Goal: Task Accomplishment & Management: Use online tool/utility

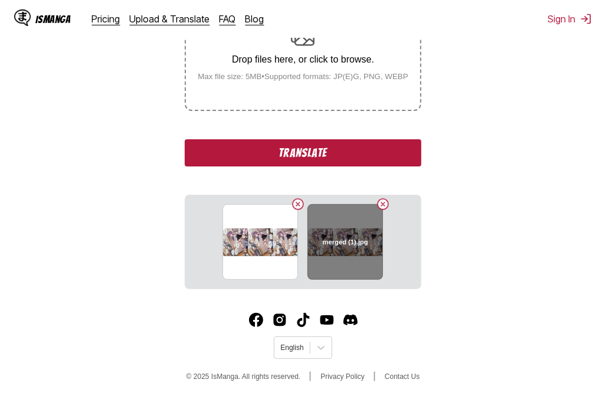
scroll to position [258, 0]
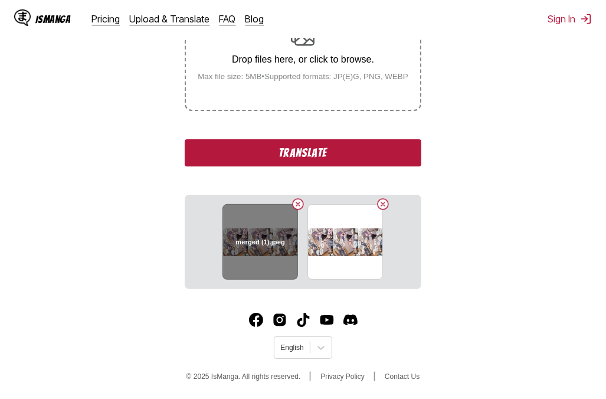
click at [302, 205] on button "Delete image" at bounding box center [298, 204] width 14 height 14
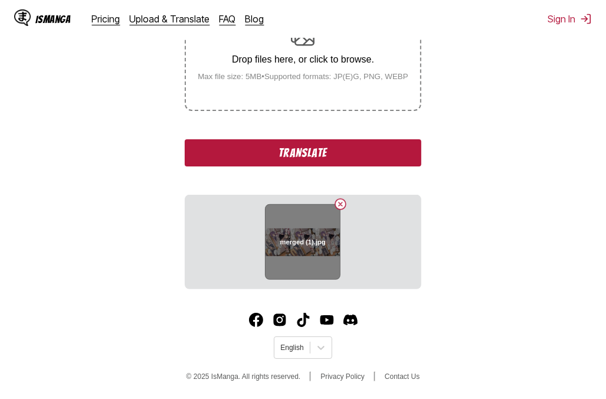
click at [338, 206] on button "Delete image" at bounding box center [341, 204] width 14 height 14
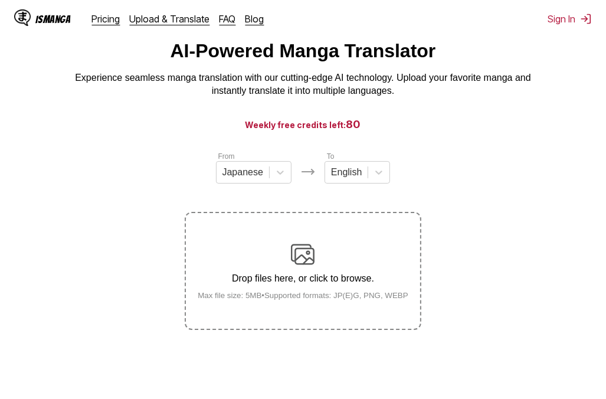
scroll to position [30, 0]
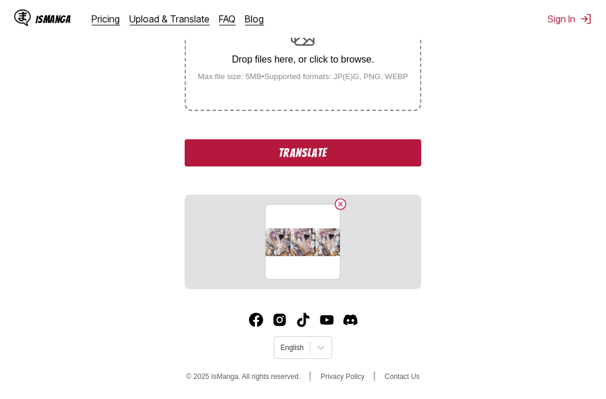
click at [305, 156] on button "Translate" at bounding box center [303, 152] width 236 height 27
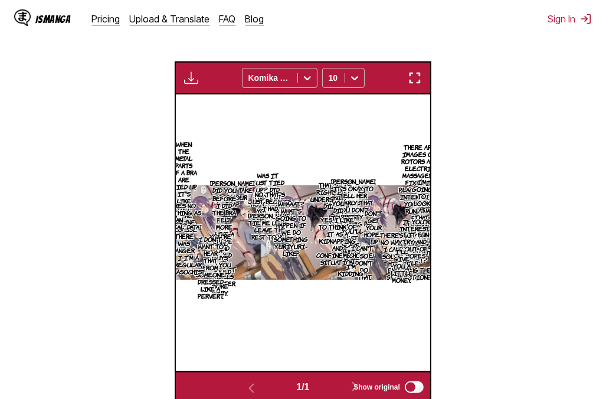
scroll to position [326, 0]
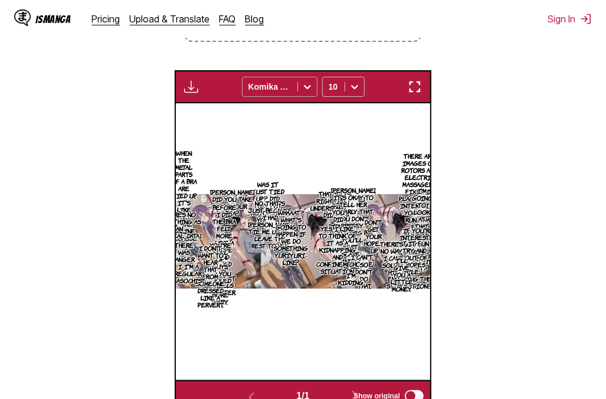
click at [308, 89] on icon at bounding box center [307, 87] width 7 height 4
click at [360, 81] on icon at bounding box center [355, 87] width 12 height 12
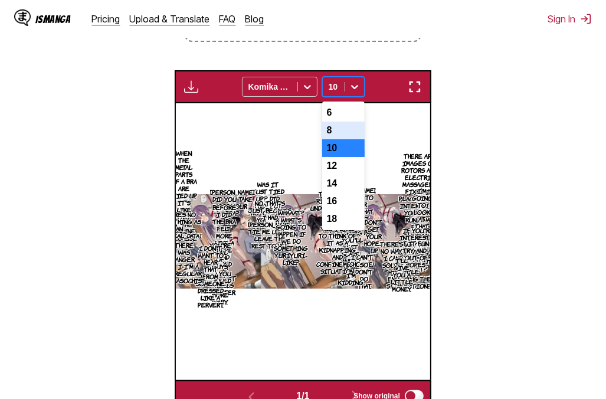
click at [357, 131] on div "8" at bounding box center [343, 131] width 43 height 18
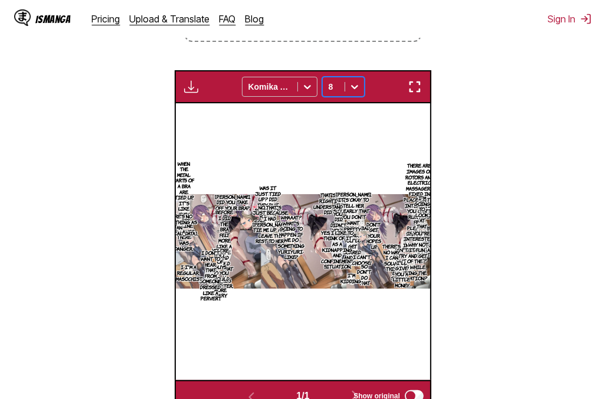
click at [359, 90] on icon at bounding box center [355, 87] width 12 height 12
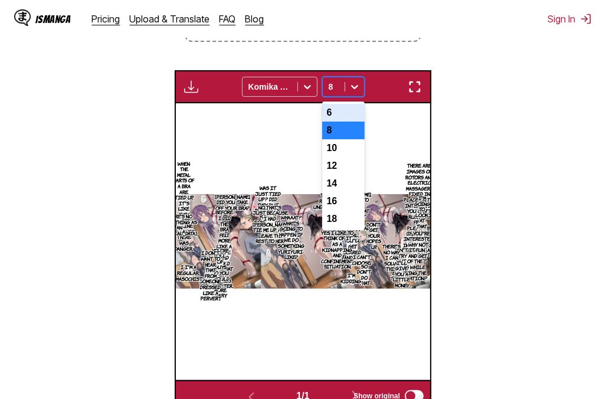
click at [355, 119] on div "6" at bounding box center [343, 113] width 43 height 18
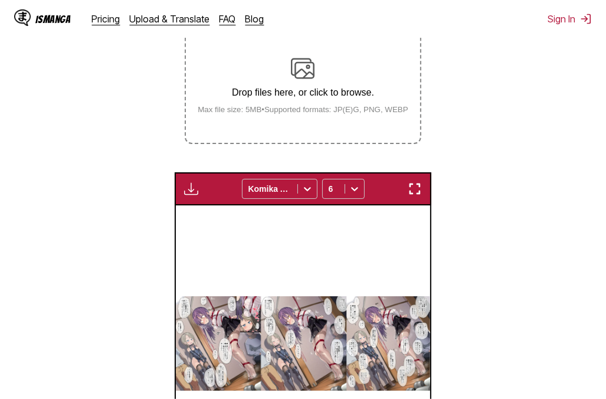
scroll to position [208, 0]
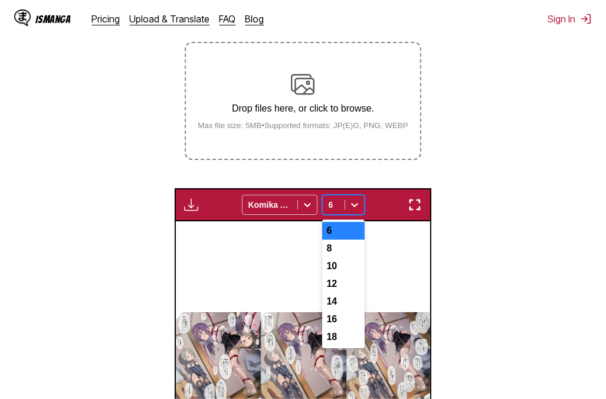
click at [357, 204] on icon at bounding box center [354, 205] width 7 height 4
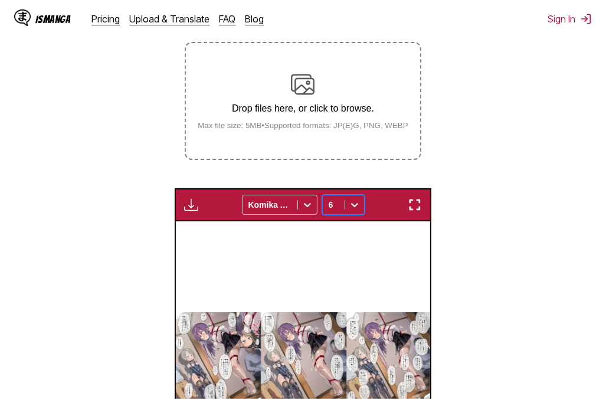
click at [341, 207] on div "6" at bounding box center [334, 205] width 22 height 17
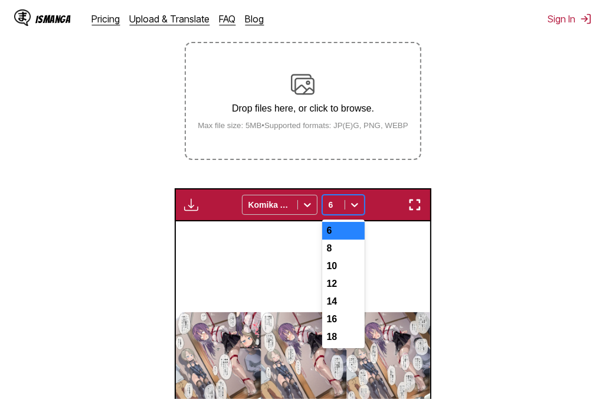
click at [336, 205] on div at bounding box center [334, 205] width 10 height 12
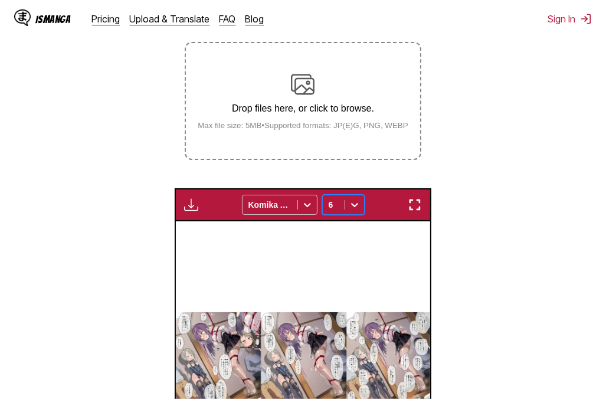
click at [335, 203] on div at bounding box center [334, 205] width 10 height 12
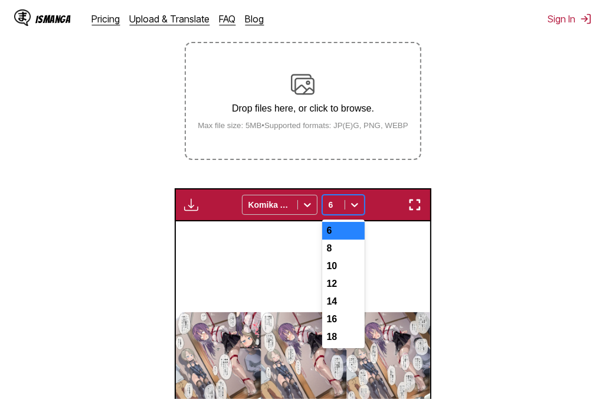
click at [335, 203] on div at bounding box center [334, 205] width 10 height 12
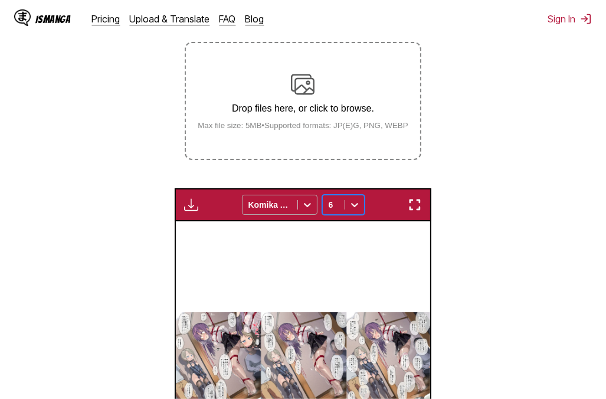
click at [308, 207] on icon at bounding box center [307, 205] width 7 height 4
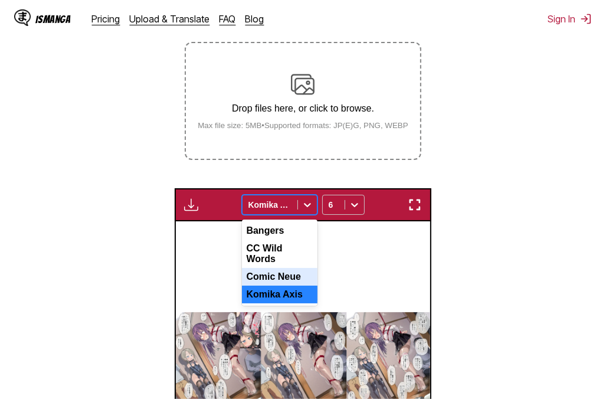
click at [299, 272] on div "Comic Neue" at bounding box center [280, 277] width 76 height 18
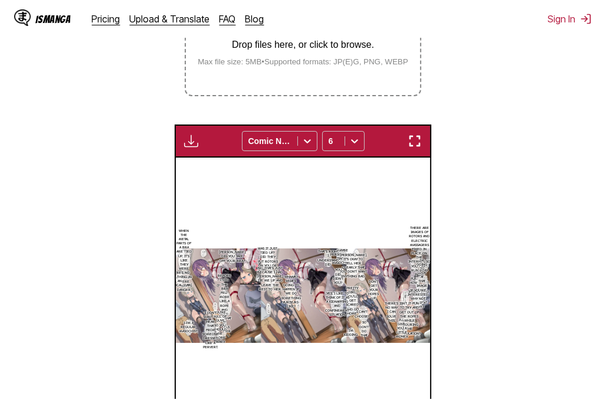
scroll to position [267, 0]
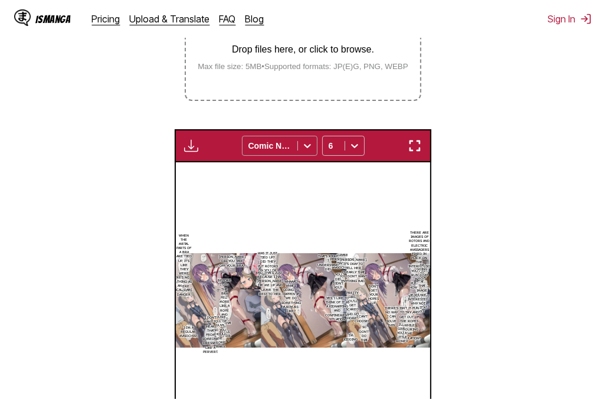
click at [297, 139] on div "Comic Neue" at bounding box center [270, 146] width 55 height 17
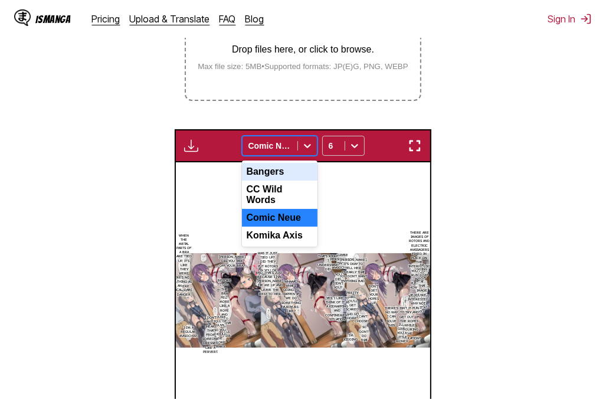
click at [290, 172] on div "Bangers" at bounding box center [280, 172] width 76 height 18
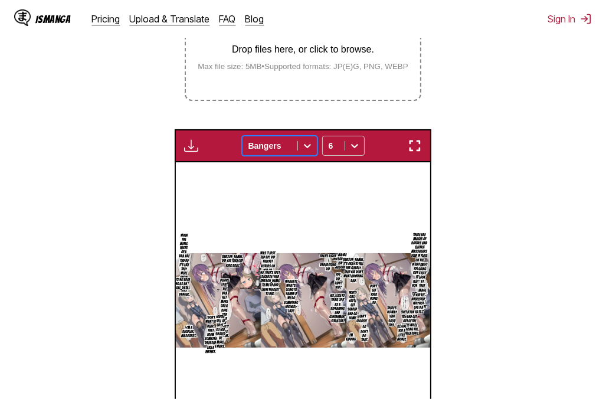
click at [311, 144] on icon at bounding box center [308, 146] width 12 height 12
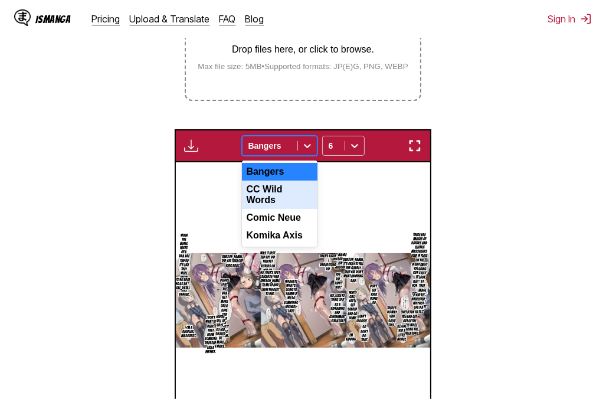
click at [291, 197] on div "CC Wild Words" at bounding box center [280, 195] width 76 height 28
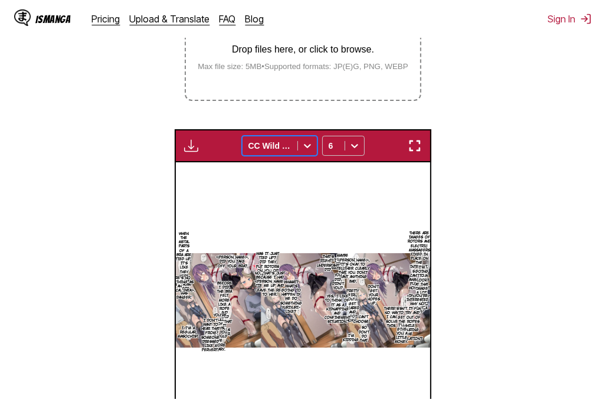
click at [309, 146] on icon at bounding box center [307, 146] width 7 height 4
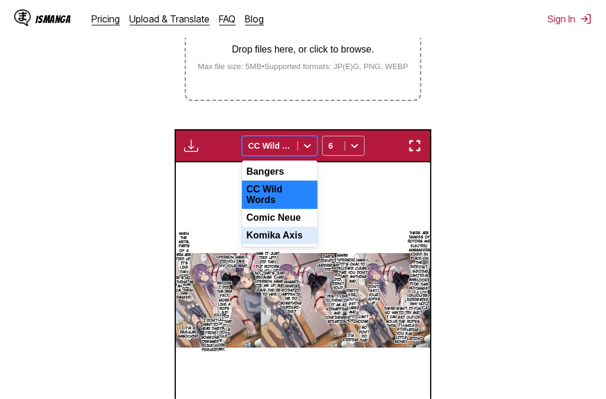
click at [298, 231] on div "Komika Axis" at bounding box center [280, 236] width 76 height 18
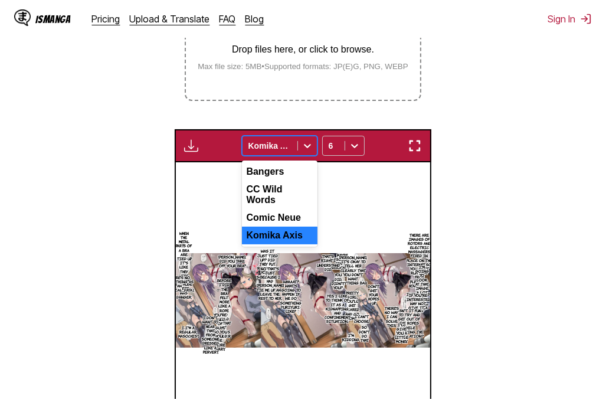
click at [312, 146] on icon at bounding box center [308, 146] width 12 height 12
click at [293, 215] on div "Comic Neue" at bounding box center [280, 218] width 76 height 18
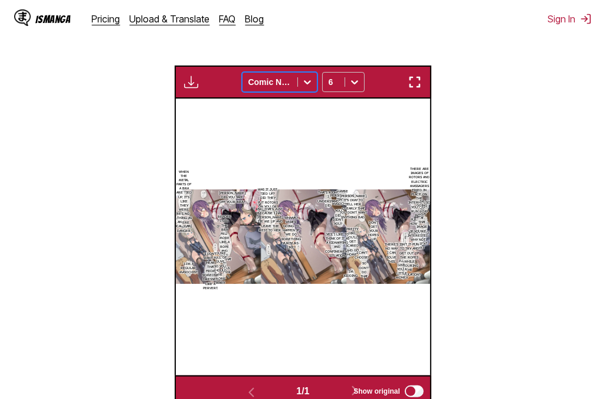
scroll to position [326, 0]
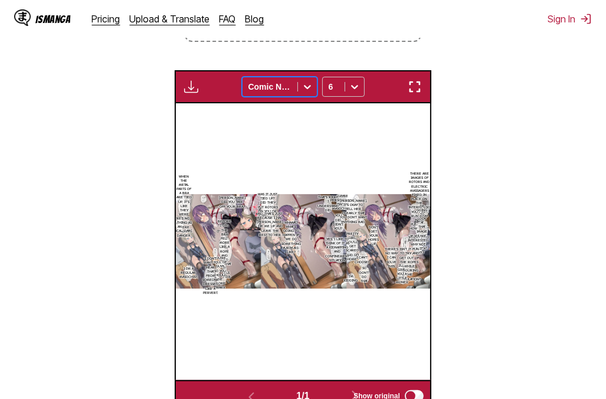
click at [189, 89] on img "button" at bounding box center [191, 87] width 14 height 14
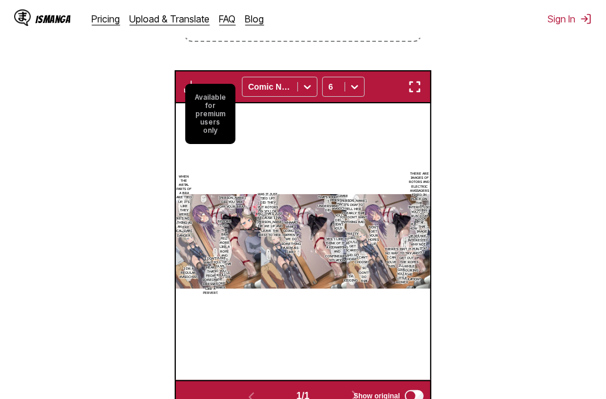
click at [335, 249] on p "Yes, I like to think of it as a kidnapping and confinement situation." at bounding box center [337, 250] width 29 height 30
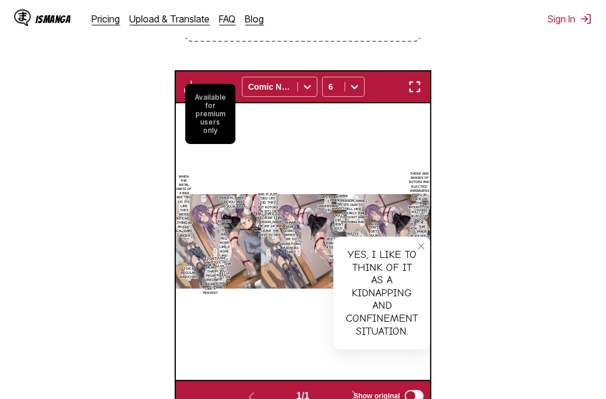
click at [420, 246] on icon "close-tooltip" at bounding box center [422, 246] width 6 height 6
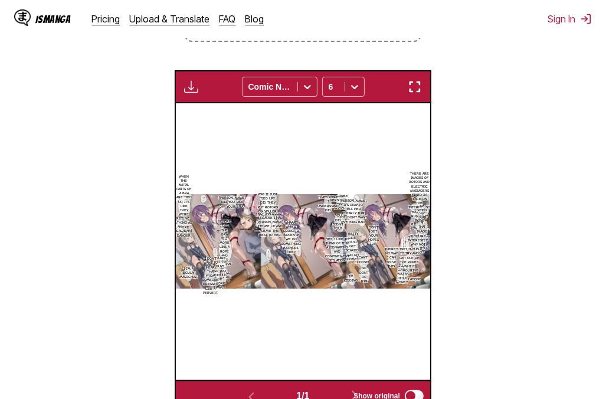
click at [192, 88] on img "button" at bounding box center [191, 87] width 14 height 14
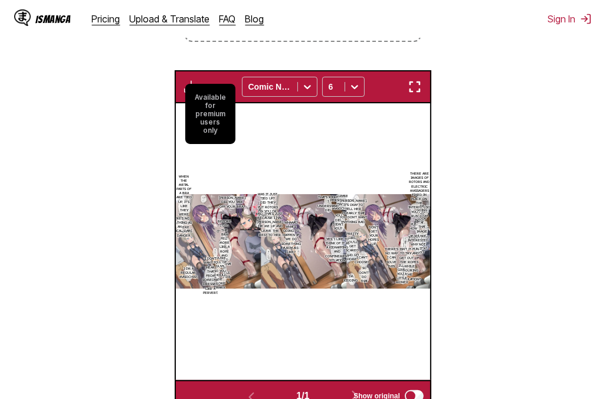
click at [284, 136] on div "There are images of rotors and electric massagers fixed in place on the interne…" at bounding box center [303, 241] width 255 height 277
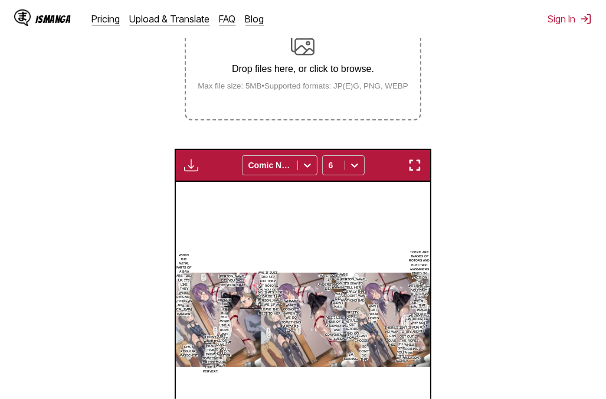
scroll to position [333, 0]
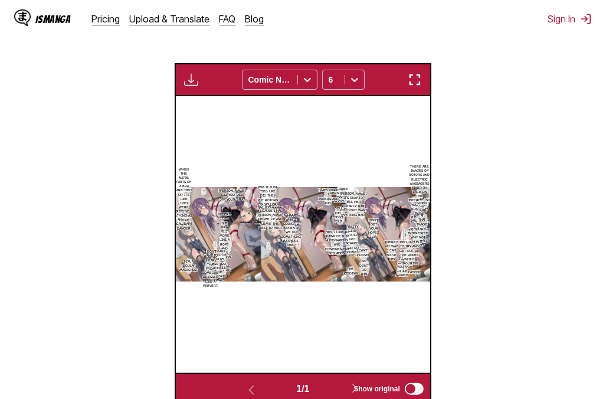
click at [367, 198] on img at bounding box center [303, 234] width 255 height 94
click at [351, 197] on p "[PERSON_NAME], it's okay to tell her clearly that you don't want anything bad." at bounding box center [354, 205] width 32 height 30
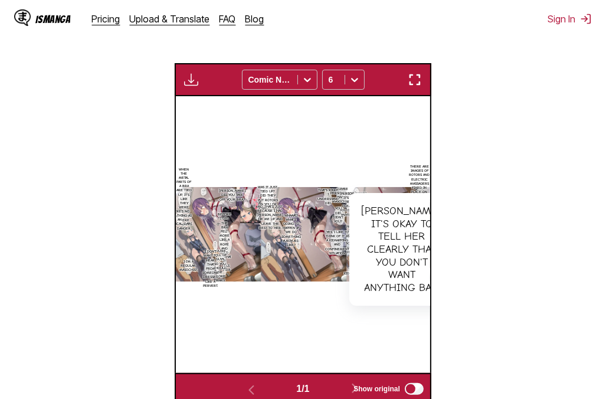
click at [402, 164] on div "There are images of rotors and electric massagers fixed in place on the interne…" at bounding box center [303, 234] width 255 height 277
click at [416, 179] on p "There are images of rotors and electric massagers fixed in place on the interne…" at bounding box center [419, 198] width 27 height 73
click at [418, 165] on p "There are images of rotors and electric massagers fixed in place on the interne…" at bounding box center [419, 198] width 27 height 73
click at [441, 203] on icon "close-tooltip" at bounding box center [445, 202] width 8 height 8
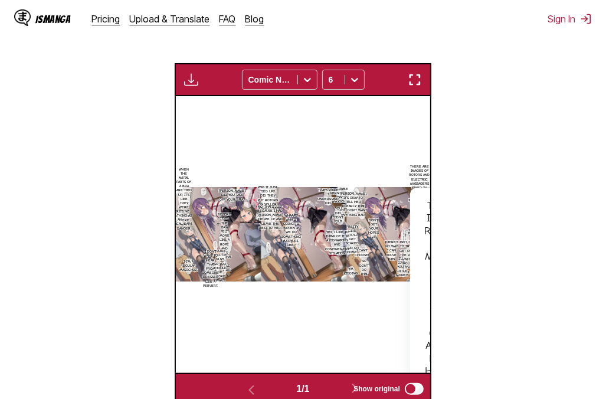
click at [414, 167] on p "There are images of rotors and electric massagers fixed in place on the interne…" at bounding box center [419, 198] width 27 height 73
click at [236, 204] on p "[PERSON_NAME], did you take off your bra?" at bounding box center [233, 196] width 32 height 18
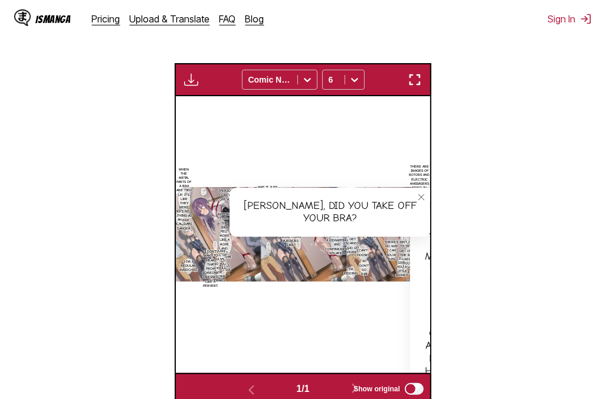
click at [284, 144] on div "There are images of rotors and electric massagers fixed in place on the interne…" at bounding box center [303, 234] width 255 height 277
click at [416, 200] on button "close-tooltip" at bounding box center [421, 197] width 19 height 19
